Goal: Task Accomplishment & Management: Use online tool/utility

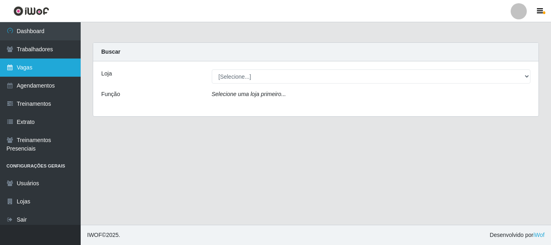
click at [35, 74] on link "Vagas" at bounding box center [40, 68] width 81 height 18
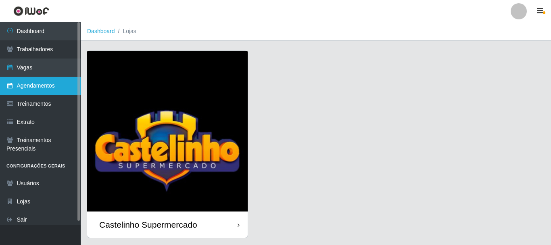
click at [50, 85] on link "Agendamentos" at bounding box center [40, 86] width 81 height 18
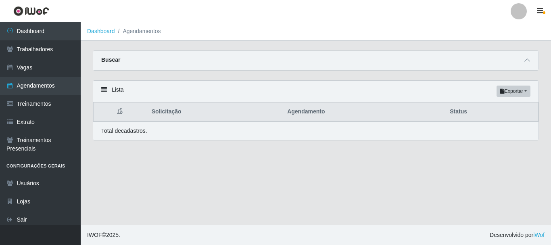
click at [534, 63] on div "Buscar" at bounding box center [316, 60] width 446 height 19
click at [531, 62] on span at bounding box center [528, 60] width 10 height 9
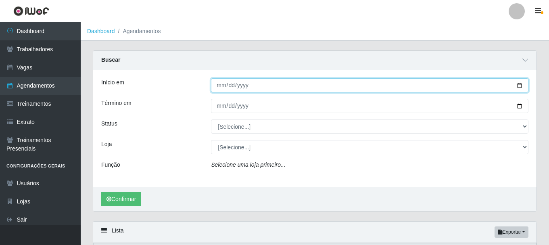
click at [520, 88] on input "Início em" at bounding box center [370, 85] width 318 height 14
type input "2025-10-06"
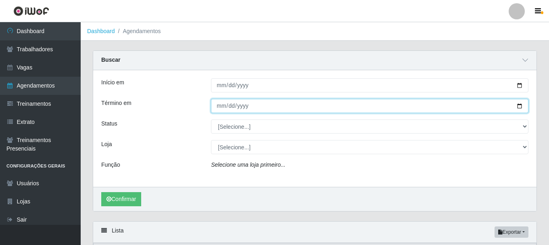
click at [521, 108] on input "Término em" at bounding box center [370, 106] width 318 height 14
type input "2025-10-31"
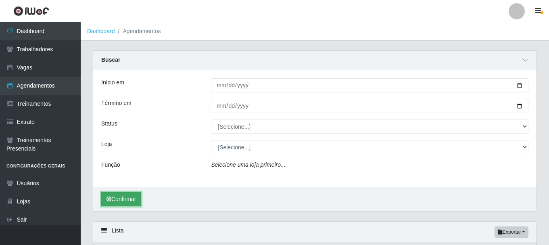
click at [131, 198] on button "Confirmar" at bounding box center [121, 199] width 40 height 14
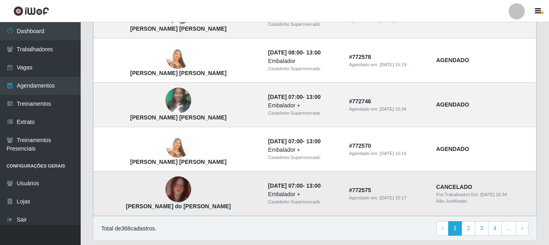
scroll to position [739, 0]
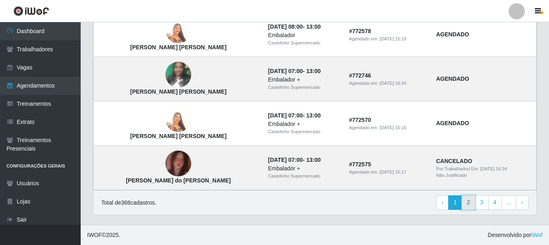
click at [471, 204] on link "2" at bounding box center [469, 202] width 14 height 15
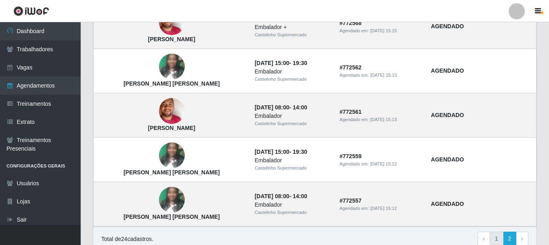
scroll to position [331, 0]
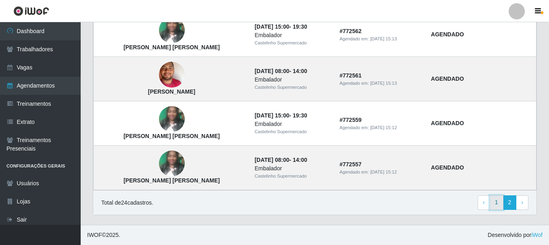
click at [492, 204] on link "1" at bounding box center [497, 202] width 14 height 15
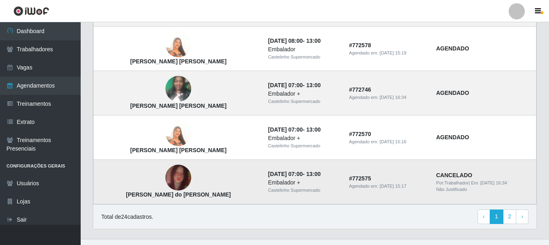
scroll to position [598, 0]
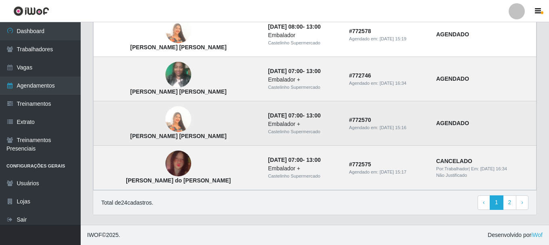
click at [166, 123] on img at bounding box center [179, 119] width 26 height 46
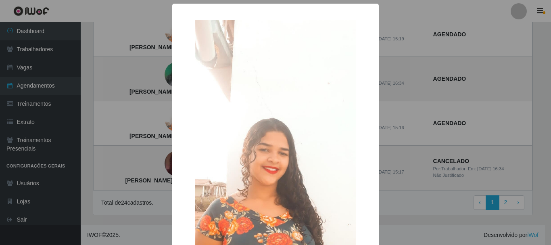
click at [383, 108] on div "× Kelly de Souza Pereira OK Cancel" at bounding box center [275, 122] width 551 height 245
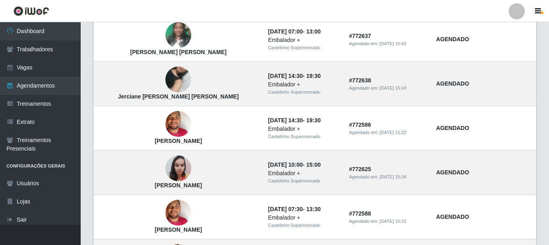
scroll to position [235, 0]
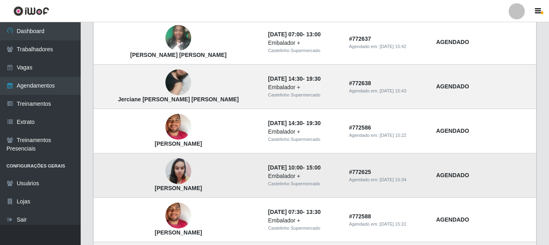
click at [166, 170] on img at bounding box center [179, 171] width 26 height 34
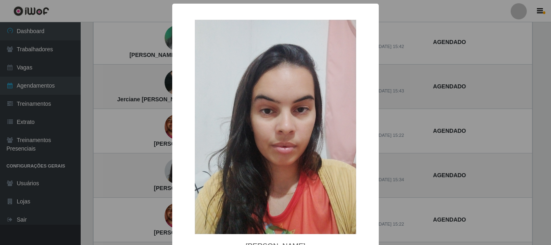
click at [415, 104] on div "× Israeli Costa Santos OK Cancel" at bounding box center [275, 122] width 551 height 245
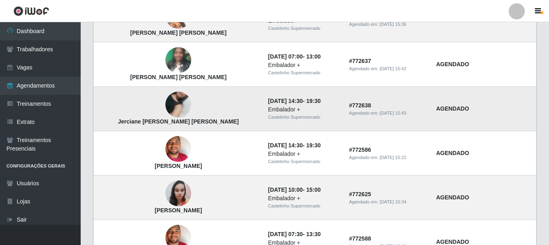
scroll to position [154, 0]
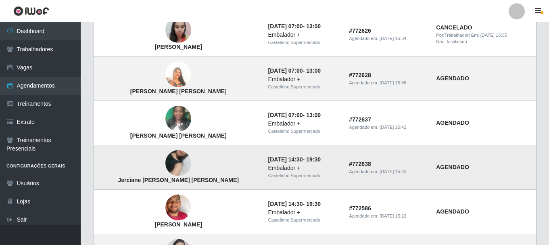
click at [166, 165] on img at bounding box center [179, 163] width 26 height 46
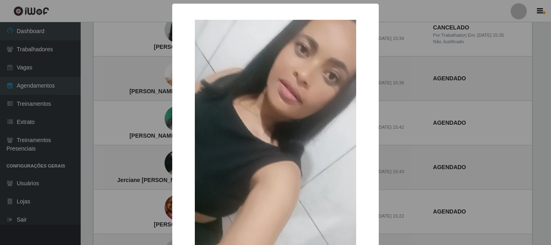
click at [395, 135] on div "× Jerciane Batista Nascimento OK Cancel" at bounding box center [275, 122] width 551 height 245
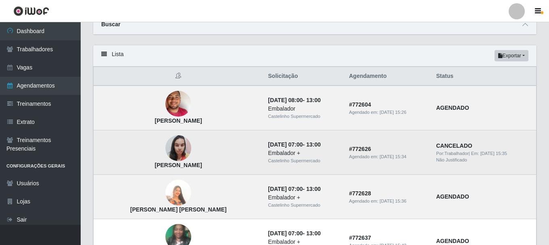
scroll to position [0, 0]
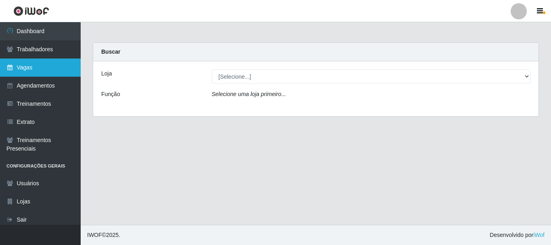
click at [65, 75] on link "Vagas" at bounding box center [40, 68] width 81 height 18
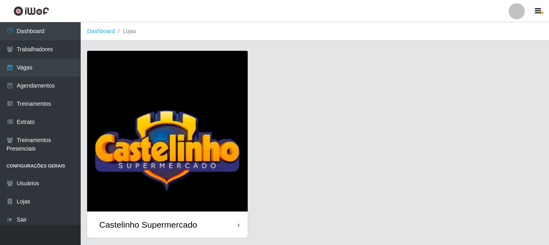
click at [221, 98] on img at bounding box center [167, 131] width 161 height 161
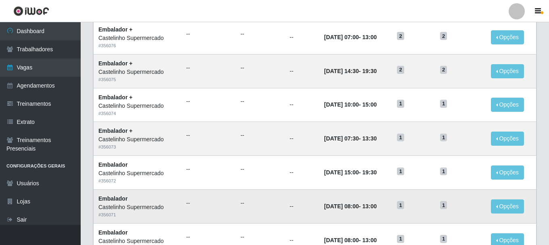
scroll to position [439, 0]
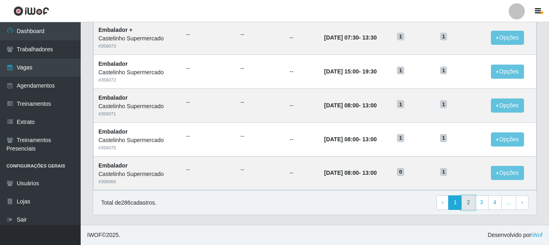
click at [472, 197] on link "2" at bounding box center [469, 202] width 14 height 15
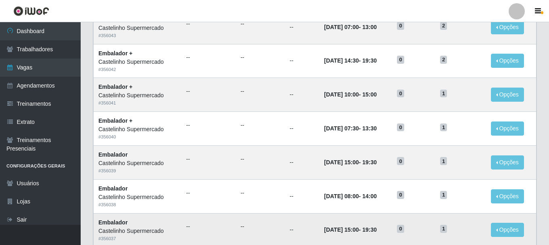
scroll to position [439, 0]
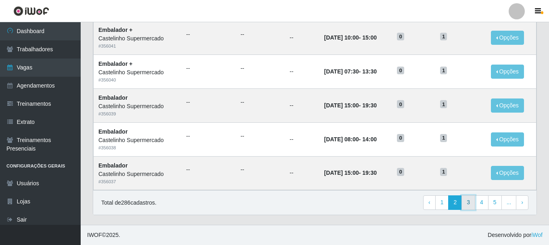
click at [470, 204] on link "3" at bounding box center [469, 202] width 14 height 15
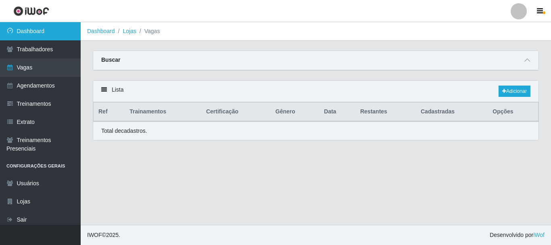
click at [25, 35] on link "Dashboard" at bounding box center [40, 31] width 81 height 18
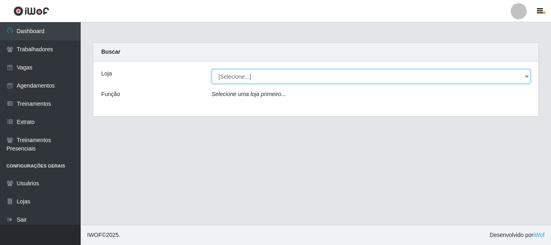
click at [320, 78] on select "[Selecione...] Castelinho Supermercado" at bounding box center [371, 76] width 319 height 14
select select "377"
click at [212, 69] on select "[Selecione...] Castelinho Supermercado" at bounding box center [371, 76] width 319 height 14
